Goal: Task Accomplishment & Management: Use online tool/utility

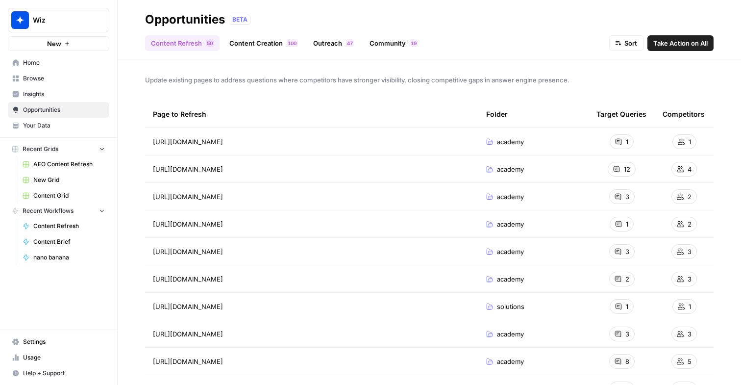
scroll to position [169, 0]
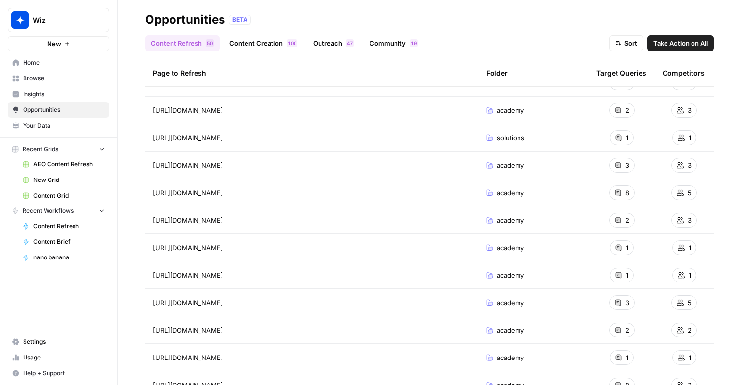
click at [51, 202] on link "Content Grid" at bounding box center [63, 196] width 91 height 16
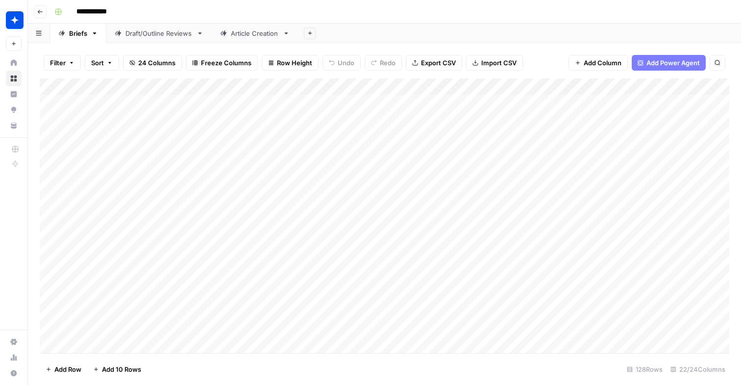
click at [241, 42] on link "Article Creation" at bounding box center [255, 34] width 86 height 20
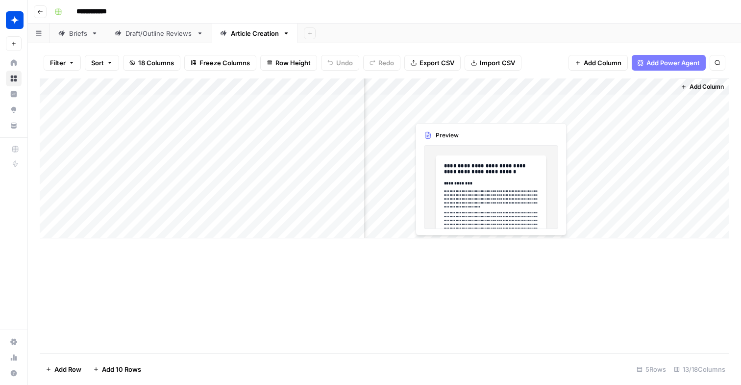
click at [439, 106] on div "Add Column" at bounding box center [385, 158] width 690 height 160
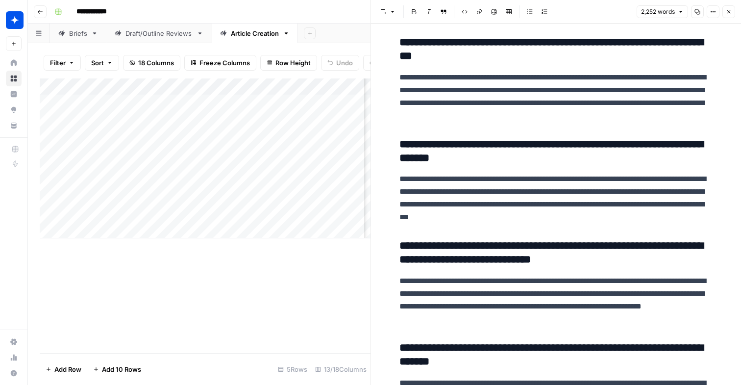
scroll to position [4404, 0]
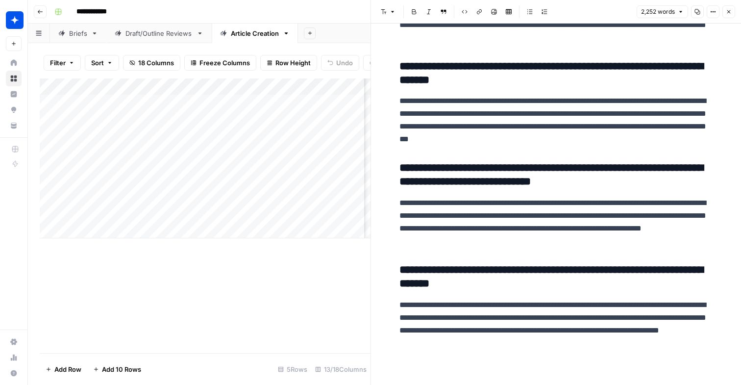
click at [728, 7] on button "Close" at bounding box center [728, 11] width 13 height 13
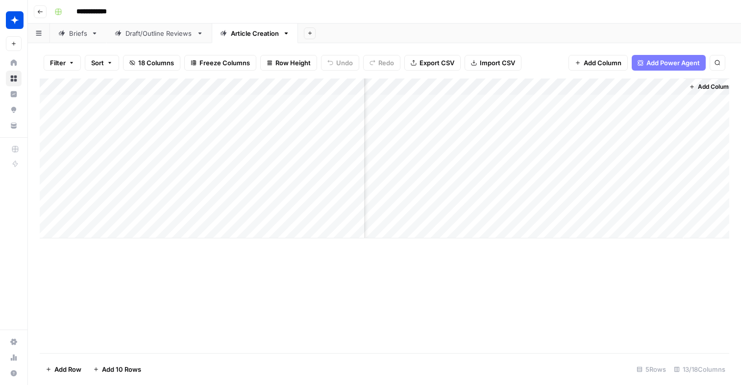
scroll to position [0, 564]
click at [444, 127] on div "Add Column" at bounding box center [385, 158] width 690 height 160
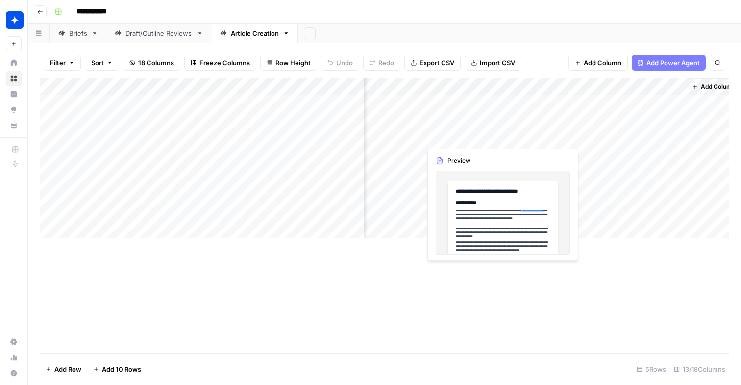
click at [444, 127] on div "Add Column" at bounding box center [385, 158] width 690 height 160
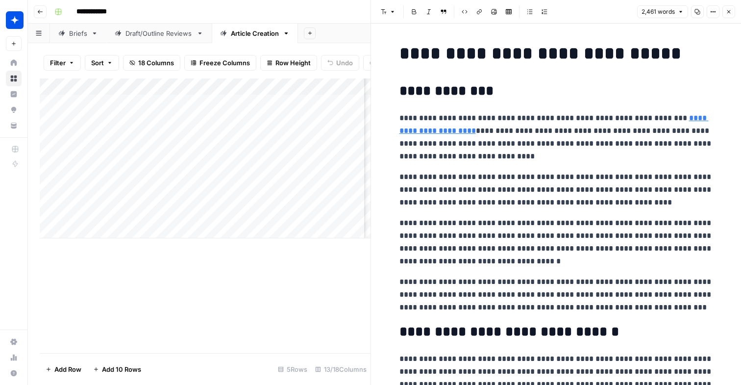
click at [730, 10] on icon "button" at bounding box center [728, 11] width 3 height 3
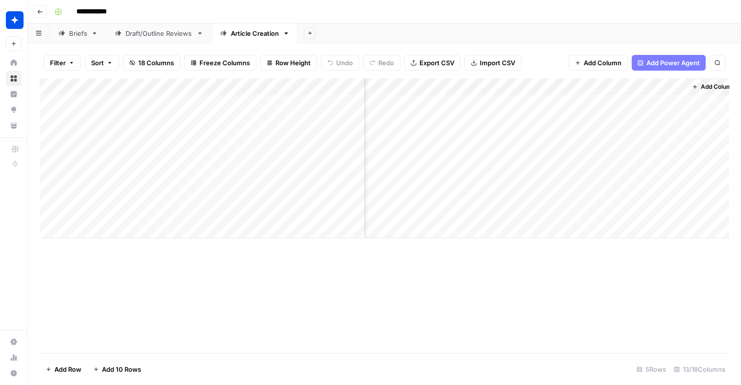
click at [463, 163] on div "Add Column" at bounding box center [385, 158] width 690 height 160
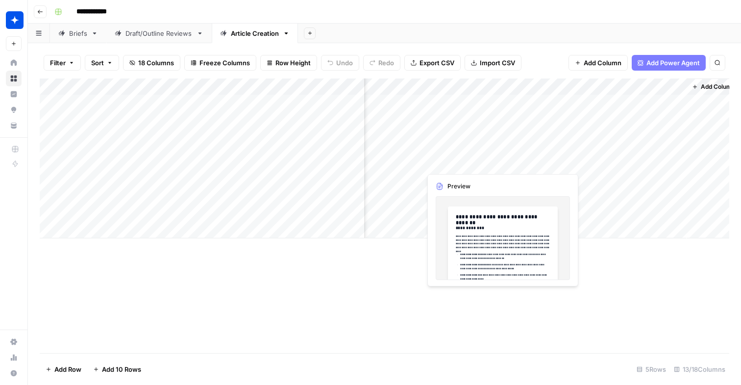
click at [463, 163] on div "Add Column" at bounding box center [385, 158] width 690 height 160
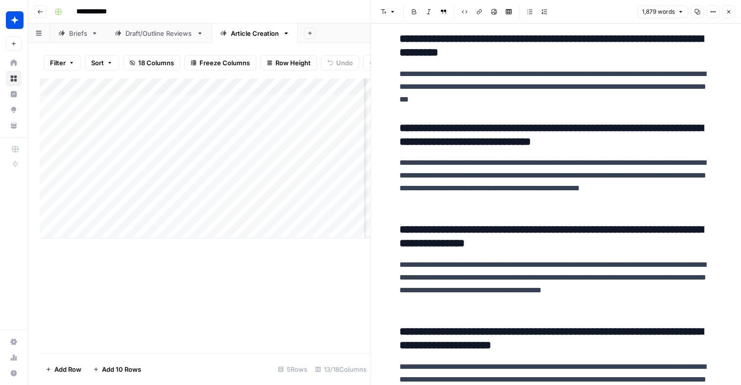
scroll to position [2870, 0]
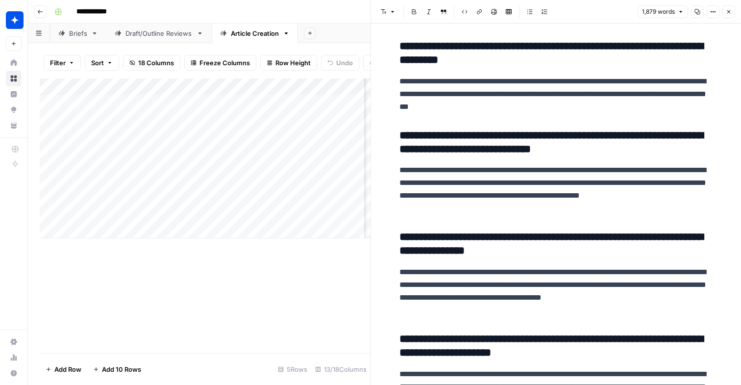
click at [730, 13] on icon "button" at bounding box center [729, 12] width 6 height 6
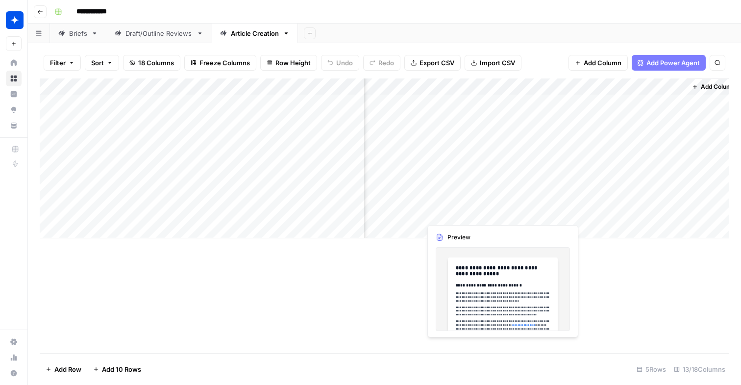
click at [438, 201] on div "Add Column" at bounding box center [385, 158] width 690 height 160
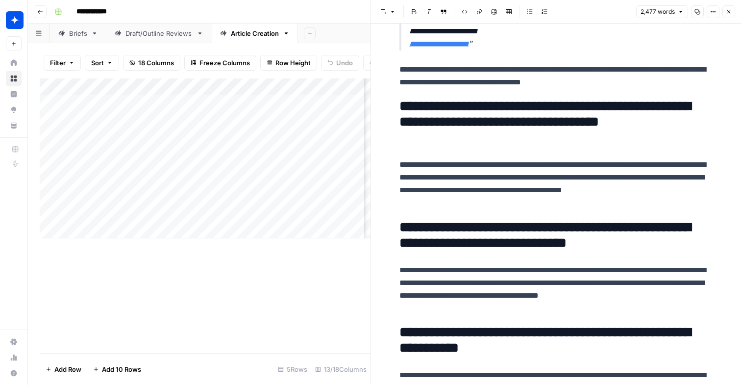
scroll to position [5043, 0]
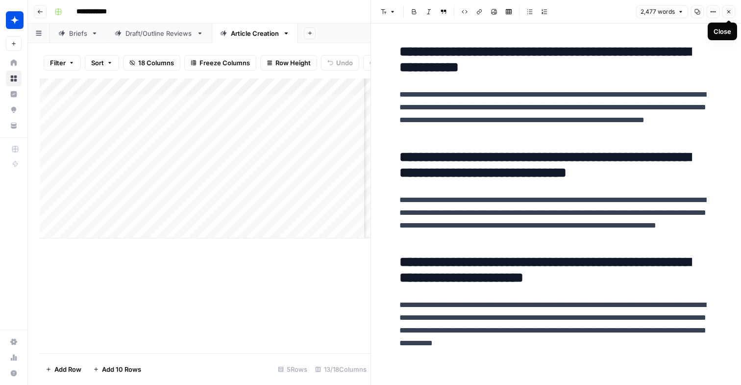
click at [727, 11] on icon "button" at bounding box center [729, 12] width 6 height 6
